Goal: Use online tool/utility: Use online tool/utility

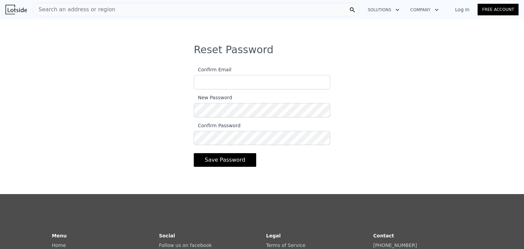
click at [236, 85] on input "Confirm Email" at bounding box center [262, 82] width 136 height 14
type input "[EMAIL_ADDRESS][DOMAIN_NAME]"
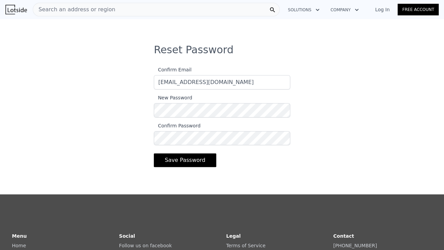
click at [190, 164] on button "Save Password" at bounding box center [185, 160] width 62 height 14
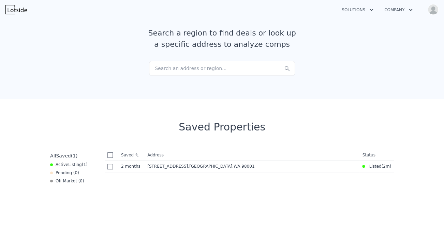
scroll to position [48, 0]
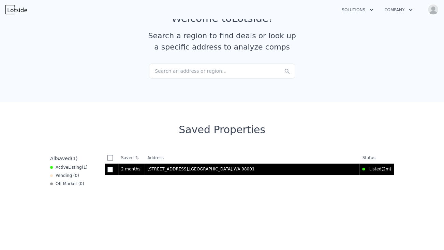
click at [188, 167] on span ", [GEOGRAPHIC_DATA]" at bounding box center [222, 168] width 69 height 5
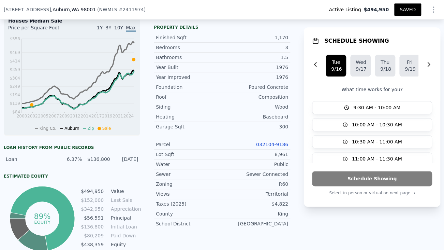
scroll to position [300, 0]
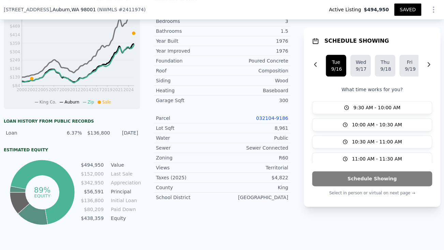
click at [140, 156] on div "LISTING & SALE HISTORY Listed $ 494,950 [DATE] Sold 1 $ 152,000 [DATE] Price De…" at bounding box center [147, 59] width 286 height 333
click at [142, 72] on div "LISTING & SALE HISTORY Listed $ 494,950 [DATE] Sold 1 $ 152,000 [DATE] Price De…" at bounding box center [147, 59] width 286 height 333
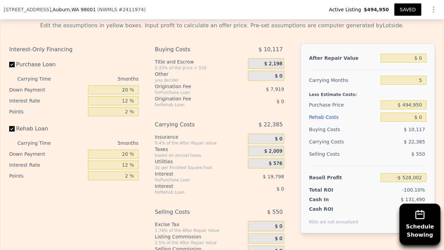
scroll to position [1085, 0]
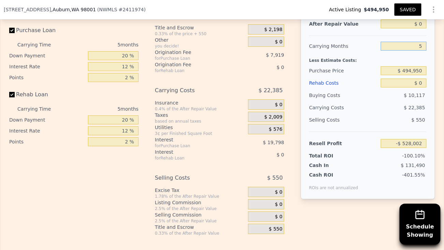
click at [409, 50] on input "5" at bounding box center [404, 46] width 46 height 9
type input "6"
type input "-$ 532,479"
type input "6"
click at [342, 73] on div "Purchase Price" at bounding box center [343, 70] width 69 height 12
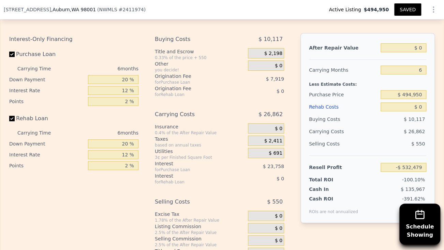
scroll to position [1050, 0]
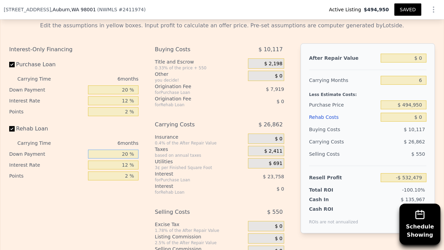
click at [121, 158] on input "20 %" at bounding box center [113, 153] width 50 height 9
click at [129, 158] on input "20 %" at bounding box center [113, 153] width 50 height 9
type input "2 %"
type input "0 %"
click at [122, 169] on input "12 %" at bounding box center [113, 164] width 50 height 9
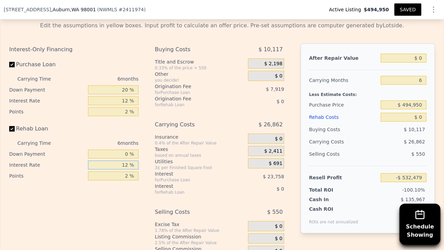
type input "1 %"
type input "0 %"
click at [172, 182] on div "for Purchase Loan" at bounding box center [193, 179] width 76 height 5
click at [417, 62] on input "$ 0" at bounding box center [404, 58] width 46 height 9
type input "$ 650"
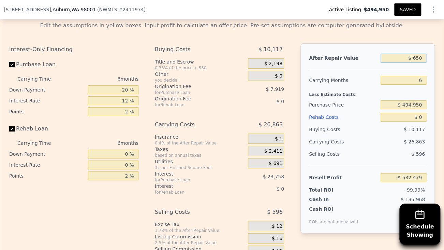
type input "-$ 531,876"
type input "$ 6,500,000"
type input "$ 5,492,176"
type input "$ 650,000"
type input "$ 69,986"
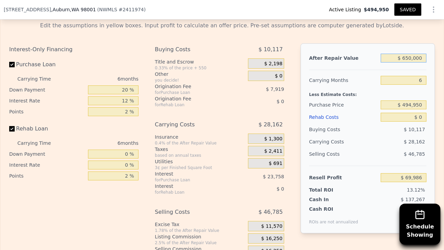
type input "$ 650,000"
click at [403, 79] on div "After Repair Value $ 650,000 Carrying Months 6 Less Estimate Costs: Purchase Pr…" at bounding box center [367, 138] width 134 height 190
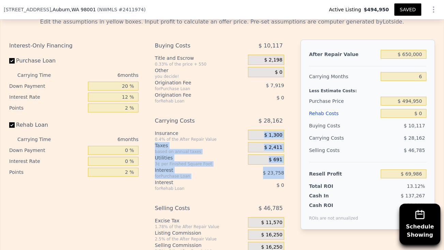
scroll to position [1055, 0]
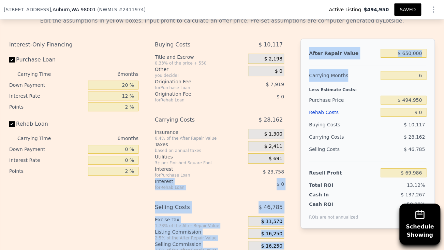
drag, startPoint x: 284, startPoint y: 153, endPoint x: 379, endPoint y: 88, distance: 115.2
click at [379, 88] on div "Interest-Only Financing Purchase Loan Carrying Time 6 months Down Payment 20 % …" at bounding box center [222, 152] width 426 height 226
click at [381, 81] on div "6" at bounding box center [404, 75] width 46 height 12
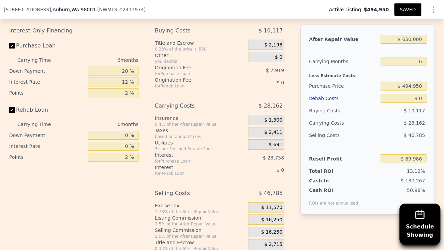
scroll to position [1074, 0]
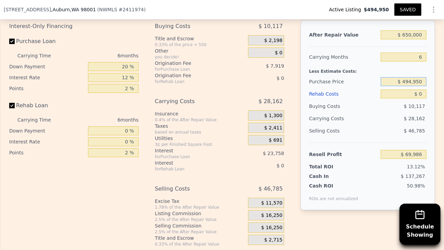
click at [419, 86] on input "$ 494,950" at bounding box center [404, 81] width 46 height 9
type input "$ 4"
type input "$ 450,000"
click at [361, 137] on div "Selling Costs" at bounding box center [343, 130] width 69 height 12
type input "$ 117,964"
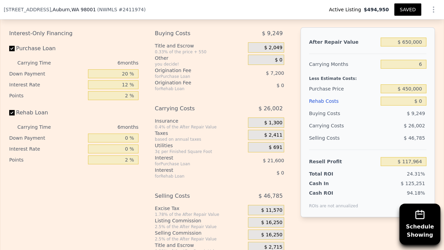
scroll to position [1067, 0]
click at [281, 163] on span "$ 21,600" at bounding box center [273, 160] width 21 height 5
click at [416, 105] on input "$ 0" at bounding box center [404, 100] width 46 height 9
type input "$ 500"
type input "$ 117,454"
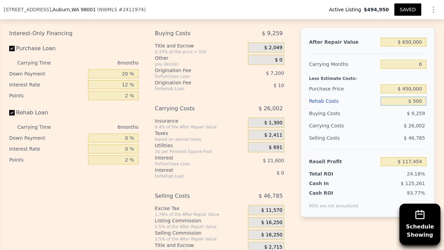
type input "$ 5,000"
type input "$ 112,864"
type input "$ 50,000"
type input "$ 66,964"
type input "$ 50,000"
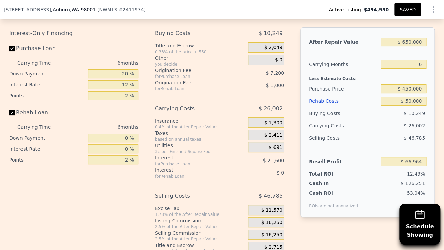
click at [428, 115] on div "After Repair Value $ 650,000 Carrying Months 6 Less Estimate Costs: Purchase Pr…" at bounding box center [367, 122] width 134 height 190
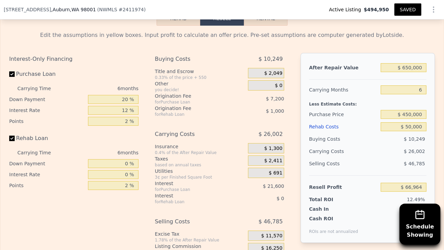
scroll to position [1042, 0]
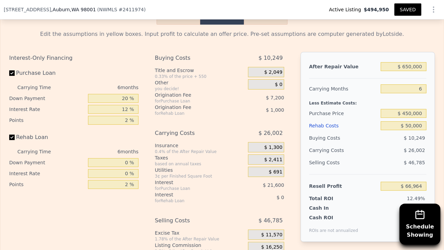
click at [87, 236] on div "Interest-Only Financing Purchase Loan Carrying Time 6 months Down Payment 20 % …" at bounding box center [76, 165] width 135 height 226
type input "$ 0"
type input "5"
type input "$ 0"
type input "-$ 528,002"
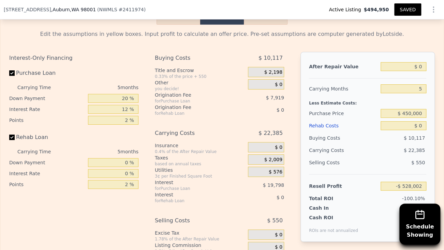
scroll to position [1037, 0]
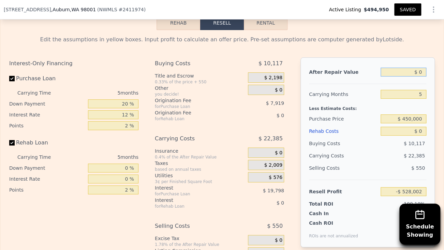
click at [420, 76] on input "$ 0" at bounding box center [404, 72] width 46 height 9
type input "$ 0600"
type input "-$ 527,446"
type input "$ 06,000"
type input "-$ 522,439"
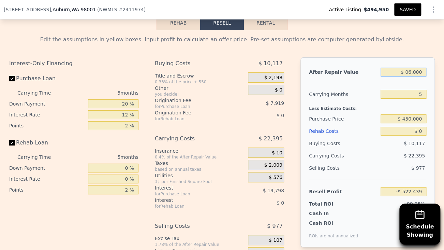
type input "$ 060,000"
type input "-$ 472,370"
type input "$ 0600,000"
type input "$ 28,320"
click at [421, 76] on input "$ 600,000" at bounding box center [404, 72] width 46 height 9
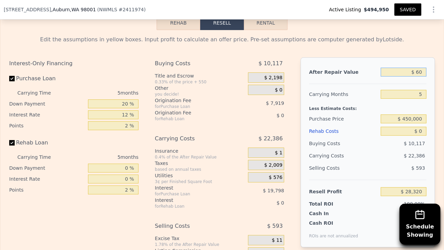
type input "$ 6"
type input "-$ 527,996"
type input "$ 0"
type input "-$ 528,002"
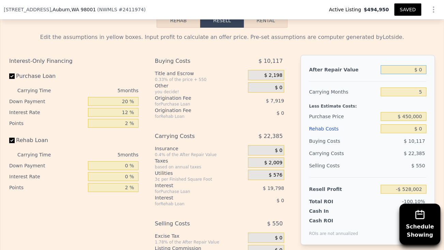
scroll to position [1054, 0]
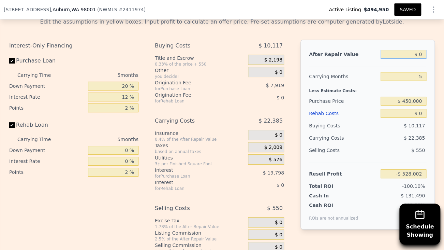
click at [416, 59] on input "$ 0" at bounding box center [404, 54] width 46 height 9
type input "$ 50"
type input "-$ 527,955"
type input "$ 500"
type input "-$ 527,540"
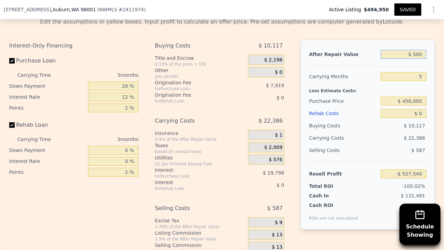
type input "$ 5,000"
type input "-$ 523,366"
type input "$ 6,000"
type input "-$ 522,439"
type input "$ 65,000"
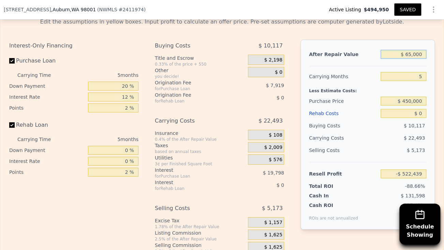
type input "-$ 467,733"
type input "$ 650,000"
type input "$ 74,680"
click at [400, 78] on div "5" at bounding box center [404, 76] width 46 height 12
click at [418, 81] on input "5" at bounding box center [404, 76] width 46 height 9
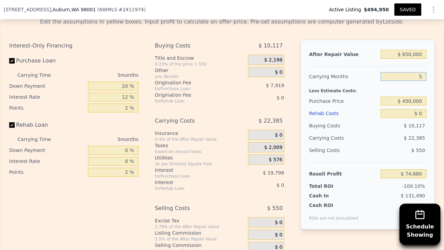
type input "$ 0"
type input "-$ 528,002"
type input "9"
type input "-$ 545,910"
type input "9"
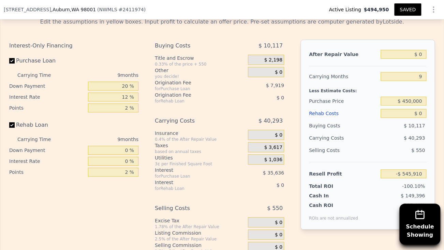
click at [423, 95] on div "Less Estimate Costs:" at bounding box center [367, 89] width 117 height 12
click at [407, 105] on input "$ 450,000" at bounding box center [404, 100] width 46 height 9
type input "$ 420,000"
click at [415, 118] on input "$ 0" at bounding box center [404, 113] width 46 height 9
type input "-$ 464,112"
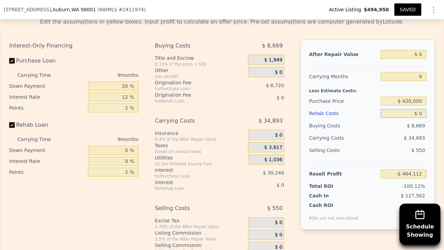
type input "$ 60"
type input "-$ 464,173"
type input "$ 600"
type input "-$ 464,767"
type input "$ 6,000"
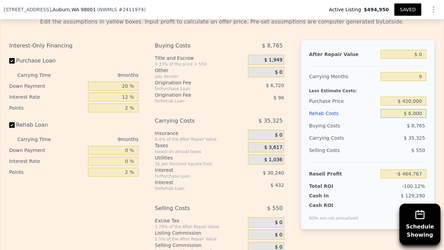
type input "-$ 470,640"
type input "$ 60,000"
type input "-$ 529,392"
type input "$ 60,000"
click at [430, 133] on div "After Repair Value $ 0 Carrying Months 9 Less Estimate Costs: Purchase Price $ …" at bounding box center [367, 135] width 134 height 190
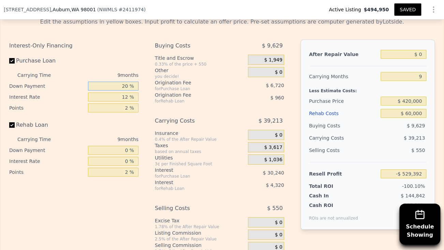
click at [119, 90] on input "20 %" at bounding box center [113, 85] width 50 height 9
click at [118, 101] on input "12 %" at bounding box center [113, 96] width 50 height 9
click at [126, 90] on input "20 %" at bounding box center [113, 85] width 50 height 9
click at [121, 101] on input "12 %" at bounding box center [113, 96] width 50 height 9
type input "5"
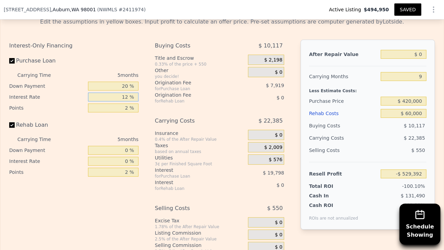
type input "$ 0"
type input "-$ 528,002"
click at [416, 118] on input "$ 0" at bounding box center [404, 113] width 46 height 9
type input "$ 600"
type input "-$ 528,637"
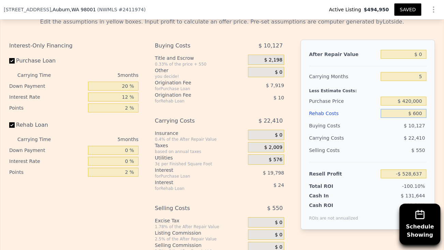
type input "$ 6,000"
type input "-$ 534,338"
type input "$ 60,000"
type input "-$ 591,362"
click at [434, 124] on div "Edit the assumptions in yellow boxes. Input profit to calculate an offer price.…" at bounding box center [222, 139] width 436 height 254
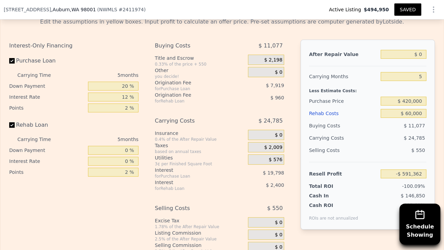
type input "$ 0"
type input "-$ 528,002"
click at [418, 118] on input "$ 0" at bounding box center [404, 113] width 46 height 9
type input "$ 600"
type input "-$ 528,637"
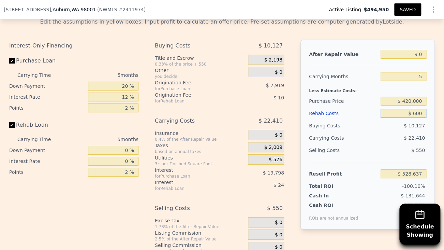
type input "$ 6,000"
type input "-$ 534,338"
type input "$ 60,000"
type input "-$ 591,362"
type input "$ 0"
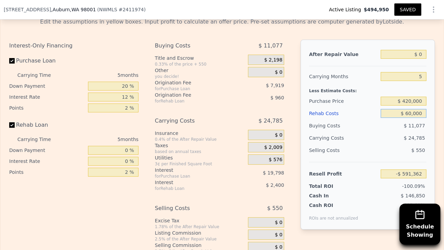
type input "-$ 528,002"
